Goal: Information Seeking & Learning: Learn about a topic

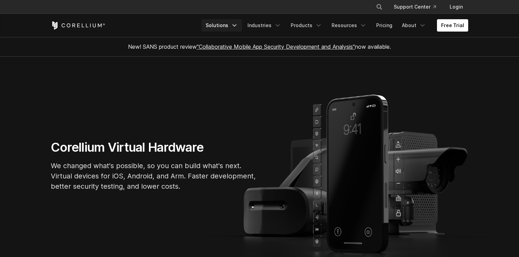
click at [229, 29] on link "Solutions" at bounding box center [222, 25] width 41 height 12
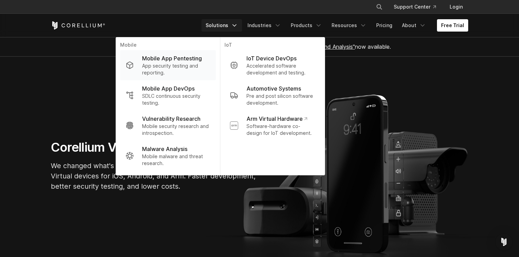
click at [182, 62] on p "App security testing and reporting." at bounding box center [176, 69] width 68 height 14
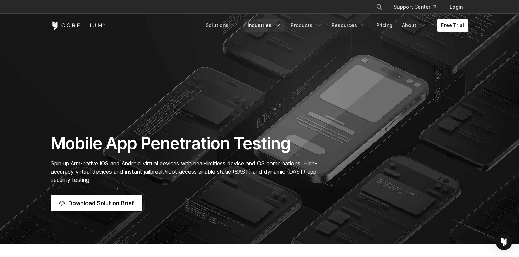
click at [266, 27] on link "Industries" at bounding box center [264, 25] width 42 height 12
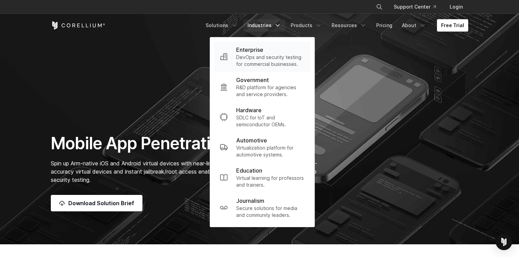
click at [273, 64] on p "DevOps and security testing for commercial businesses." at bounding box center [270, 61] width 69 height 14
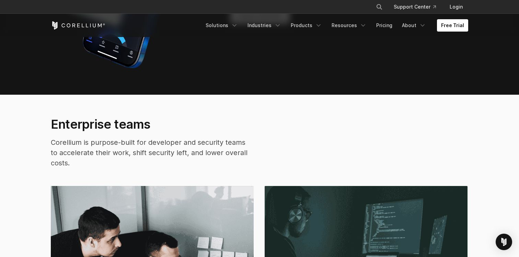
scroll to position [1027, 0]
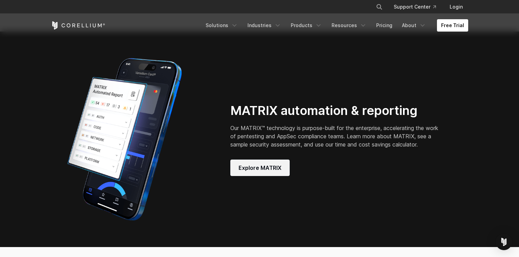
click at [262, 172] on span "Explore MATRIX" at bounding box center [260, 168] width 43 height 8
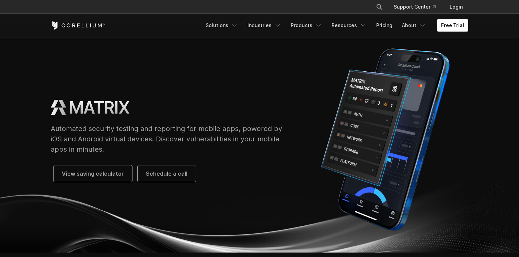
scroll to position [16, 0]
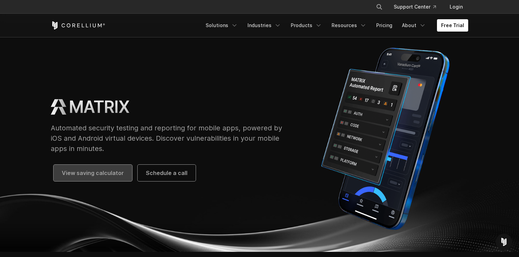
click at [104, 168] on link "View saving calculator" at bounding box center [93, 173] width 79 height 16
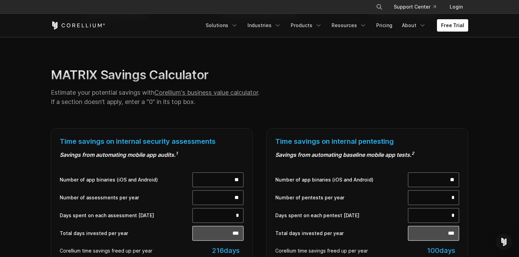
scroll to position [179, 0]
